Goal: Task Accomplishment & Management: Manage account settings

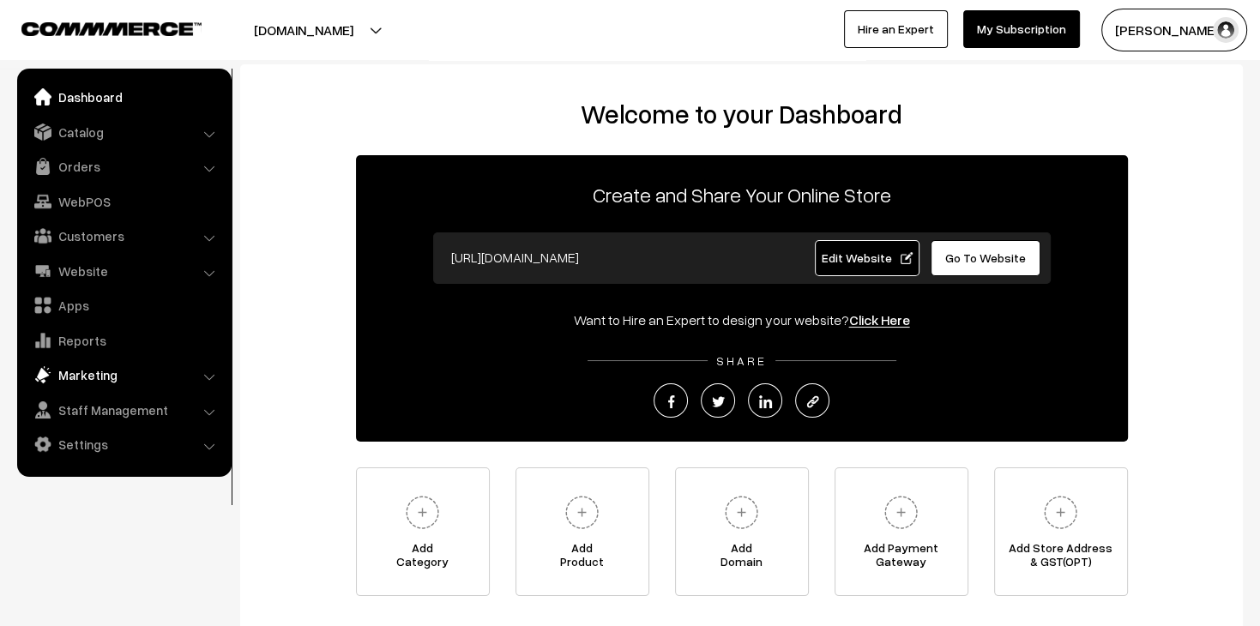
click at [126, 368] on link "Marketing" at bounding box center [123, 374] width 204 height 31
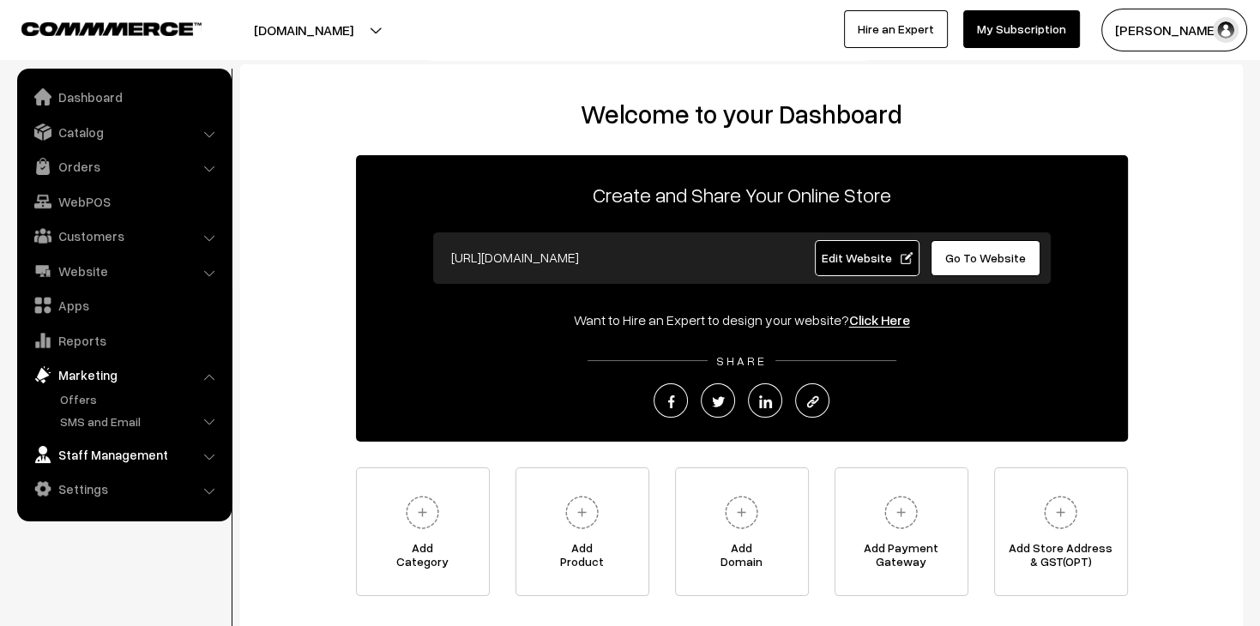
click at [146, 462] on link "Staff Management" at bounding box center [123, 454] width 204 height 31
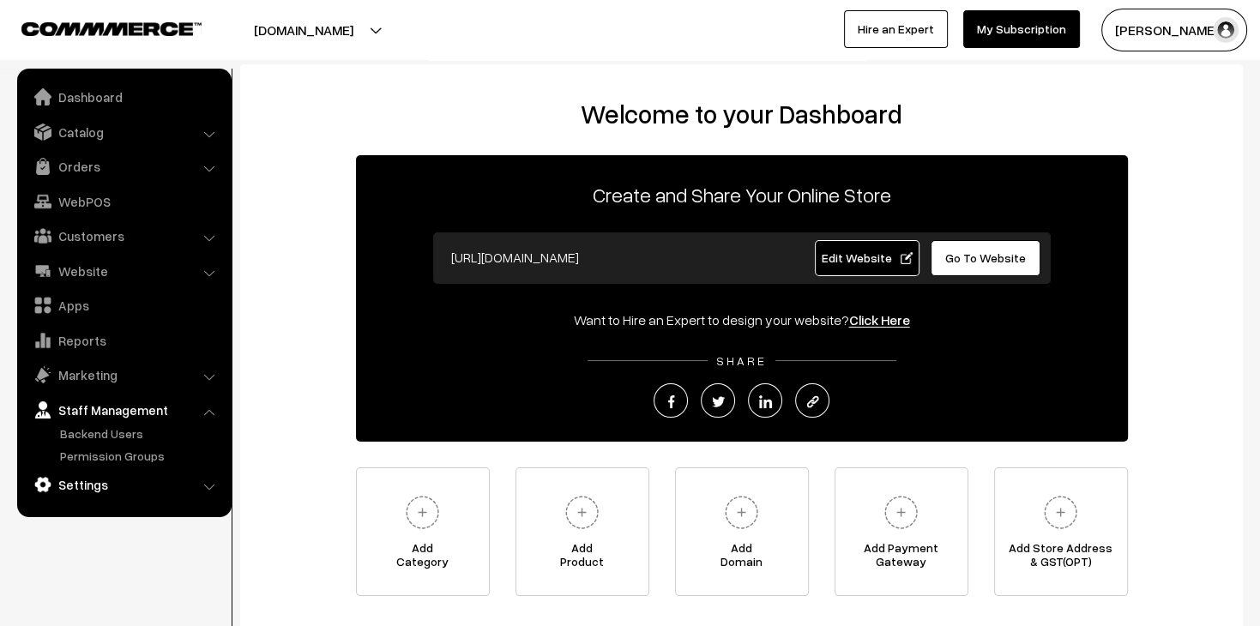
click at [135, 489] on link "Settings" at bounding box center [123, 484] width 204 height 31
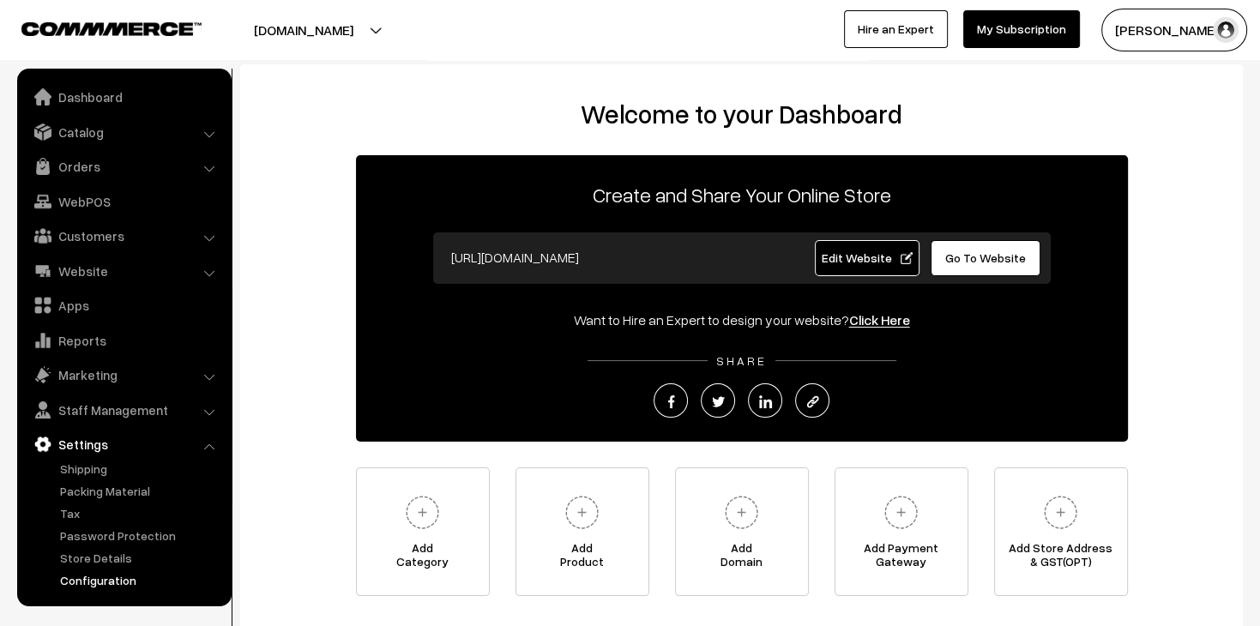
click at [122, 578] on link "Configuration" at bounding box center [141, 580] width 170 height 18
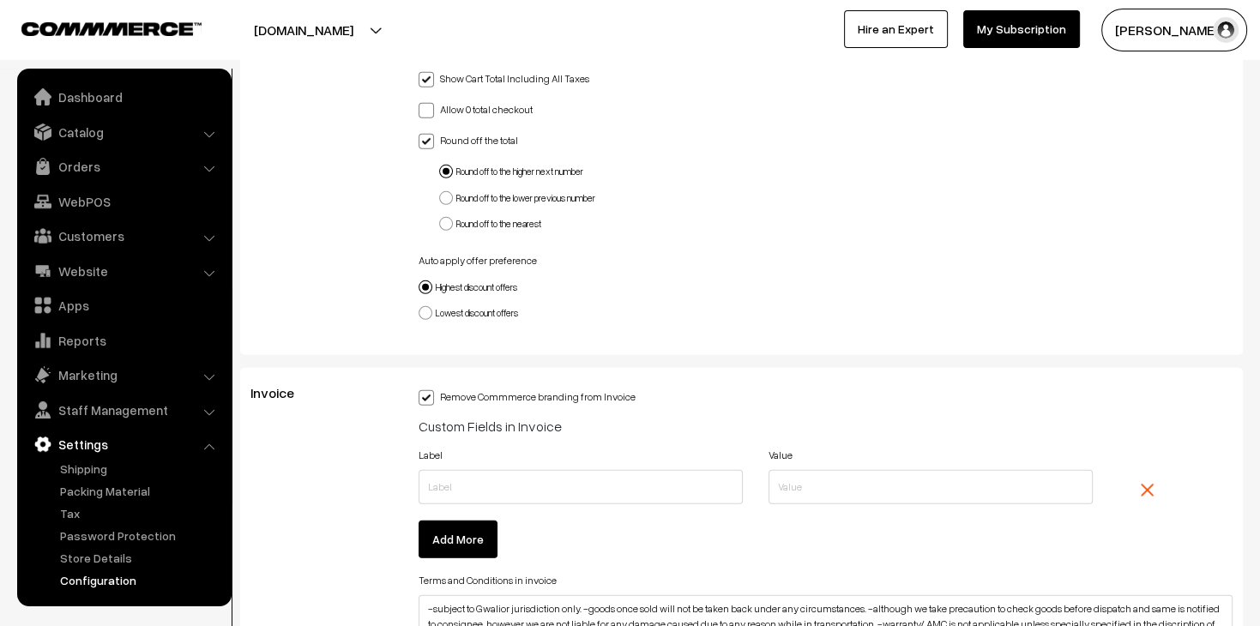
scroll to position [5225, 0]
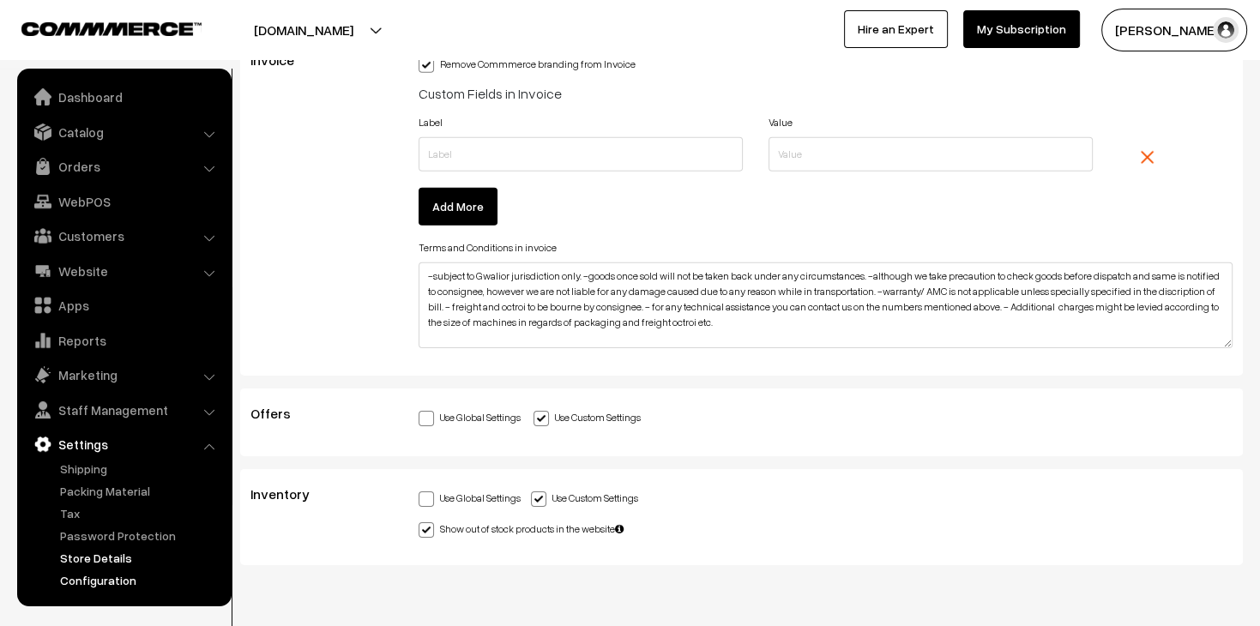
click at [115, 565] on link "Store Details" at bounding box center [141, 558] width 170 height 18
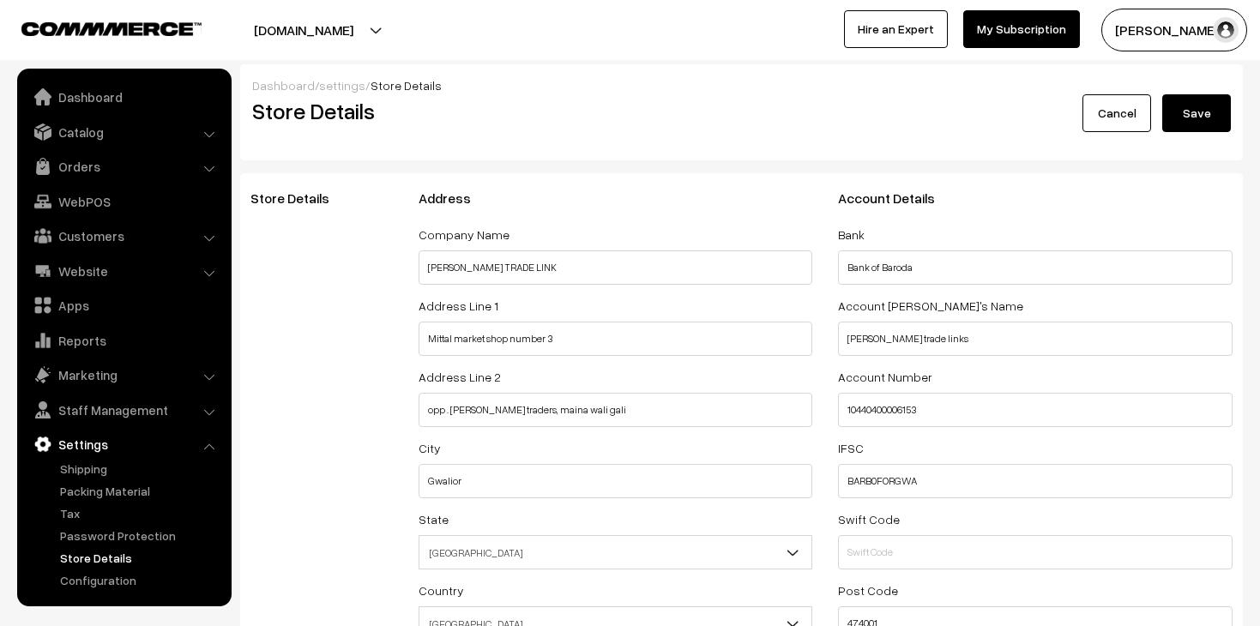
select select "99"
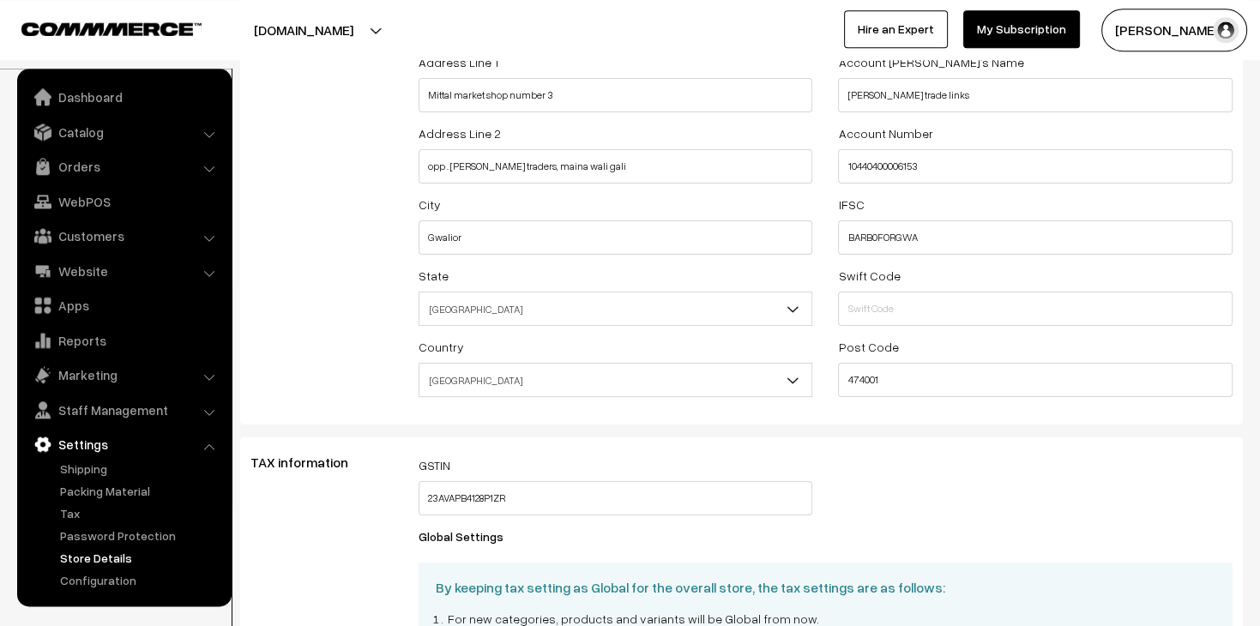
scroll to position [665, 0]
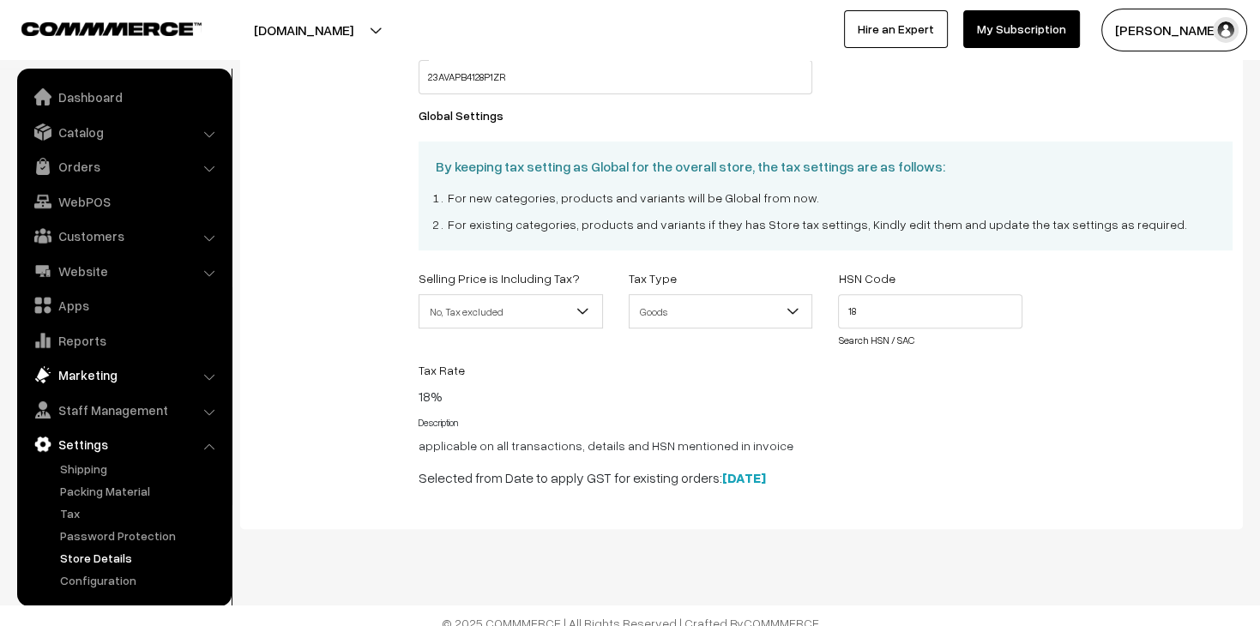
click at [116, 379] on link "Marketing" at bounding box center [123, 374] width 204 height 31
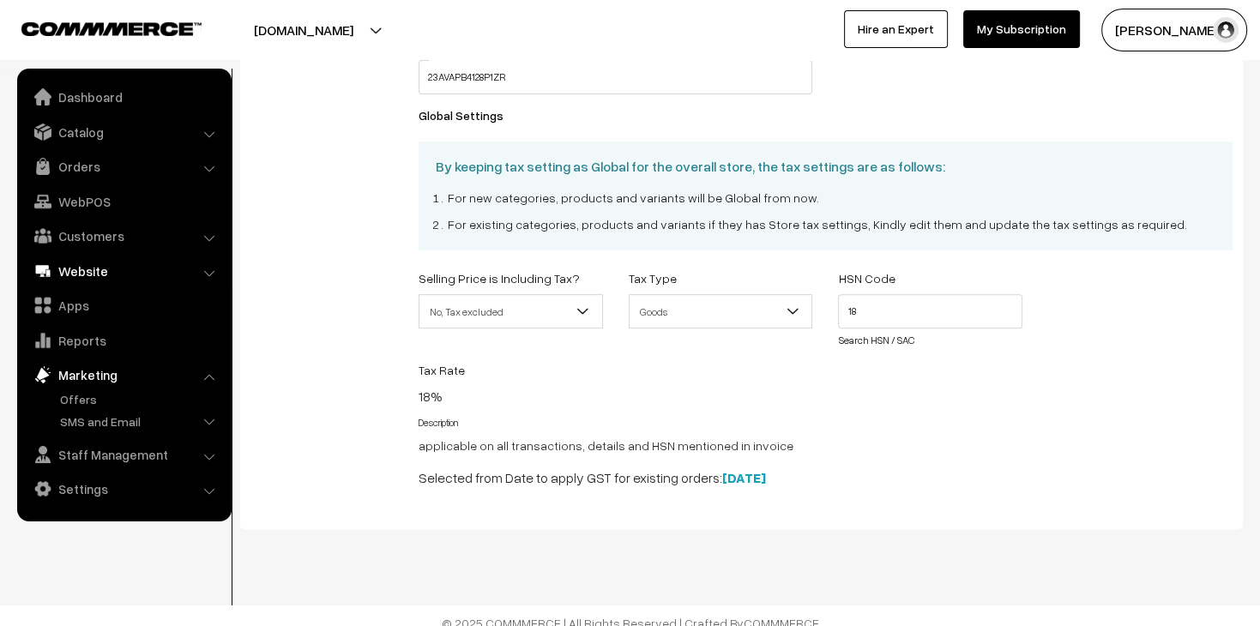
click at [108, 259] on link "Website" at bounding box center [123, 271] width 204 height 31
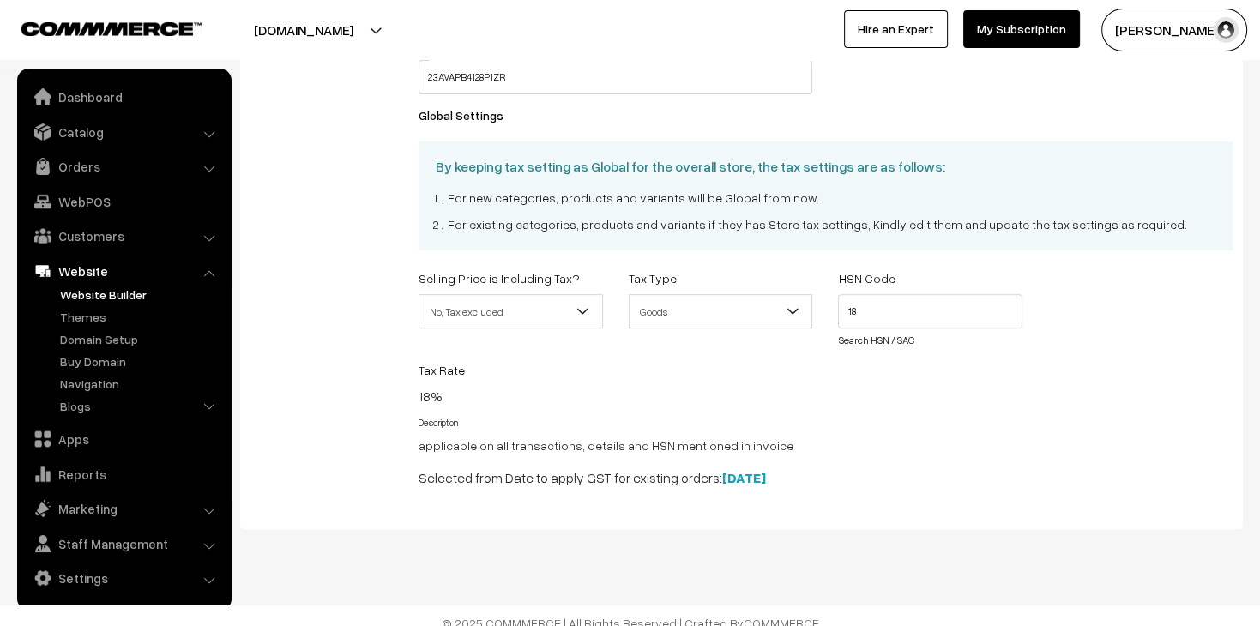
click at [106, 287] on link "Website Builder" at bounding box center [141, 295] width 170 height 18
